Goal: Task Accomplishment & Management: Manage account settings

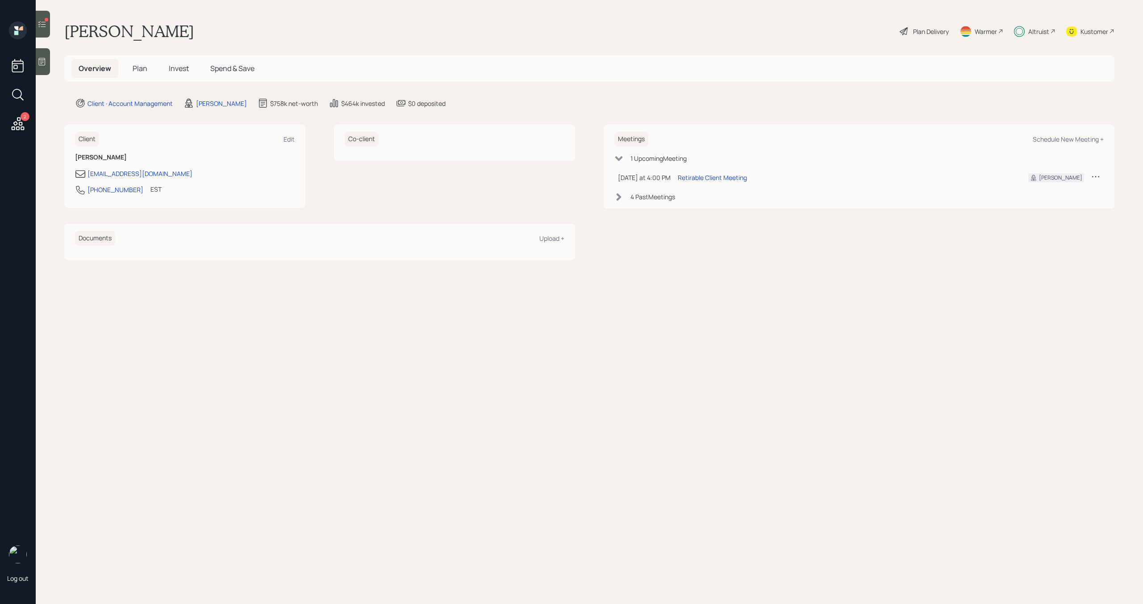
click at [41, 32] on div at bounding box center [43, 24] width 14 height 27
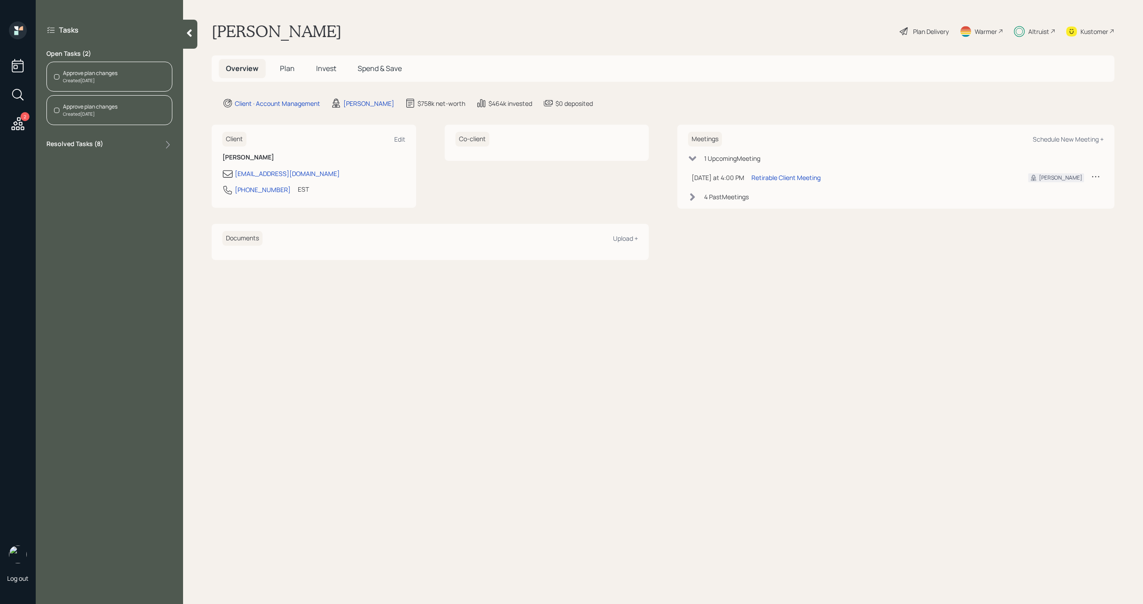
click at [92, 79] on div "Created [DATE]" at bounding box center [90, 80] width 54 height 7
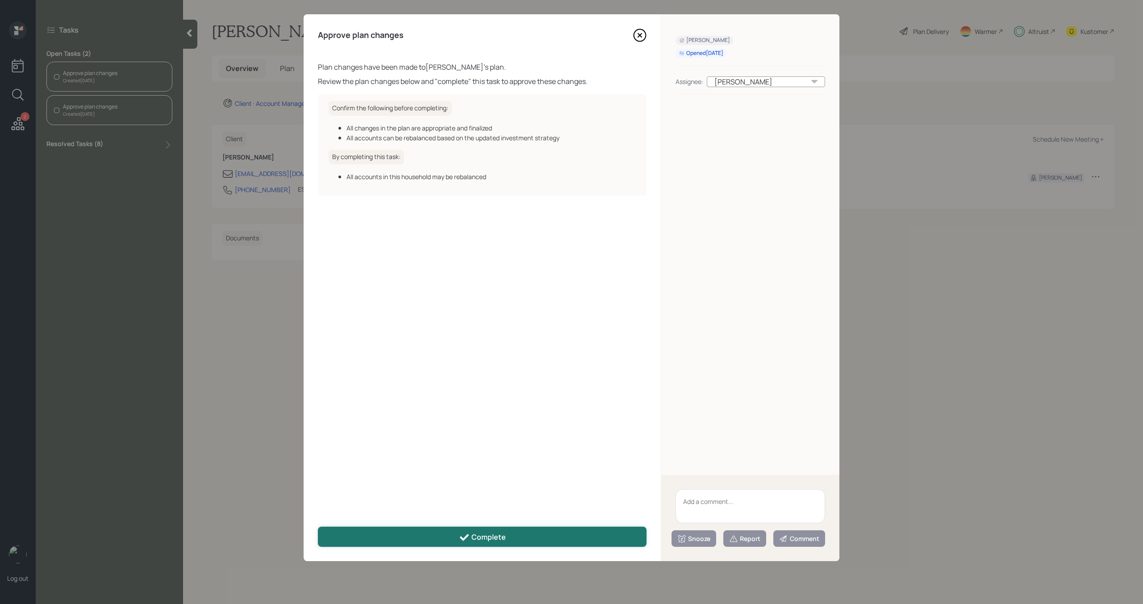
click at [418, 531] on button "Complete" at bounding box center [482, 536] width 329 height 20
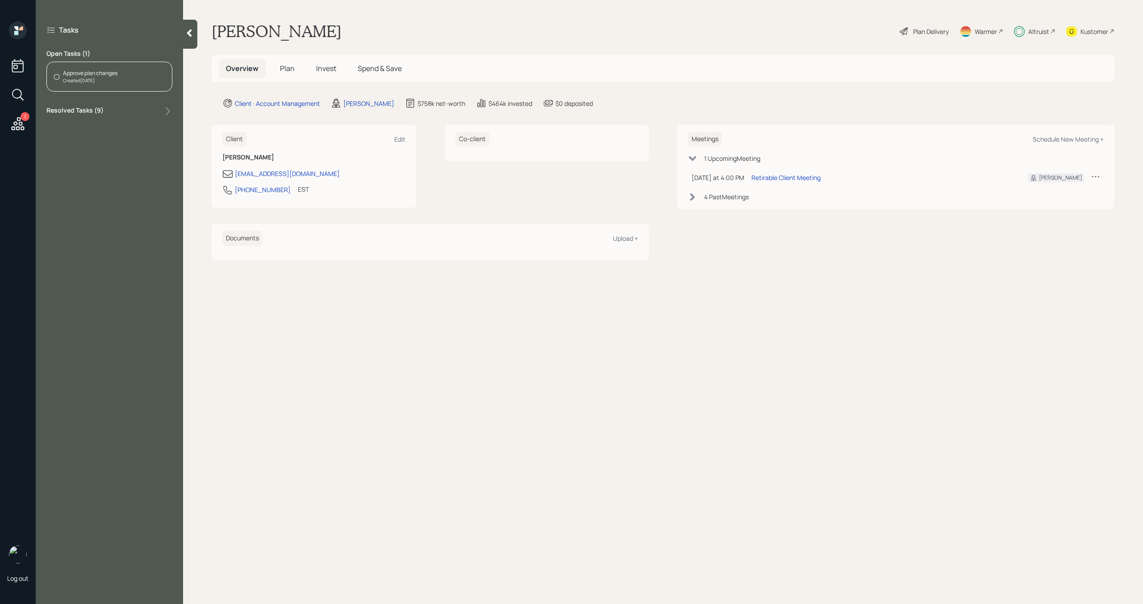
click at [113, 83] on div "Created [DATE]" at bounding box center [90, 80] width 54 height 7
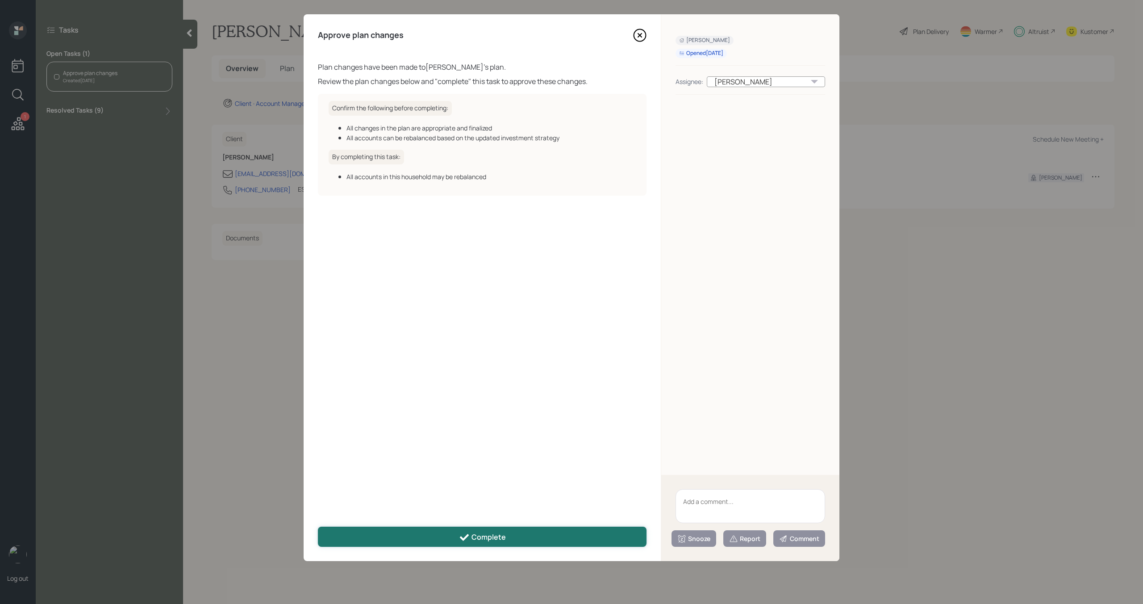
click at [495, 536] on div "Complete" at bounding box center [482, 537] width 47 height 11
